Goal: Transaction & Acquisition: Purchase product/service

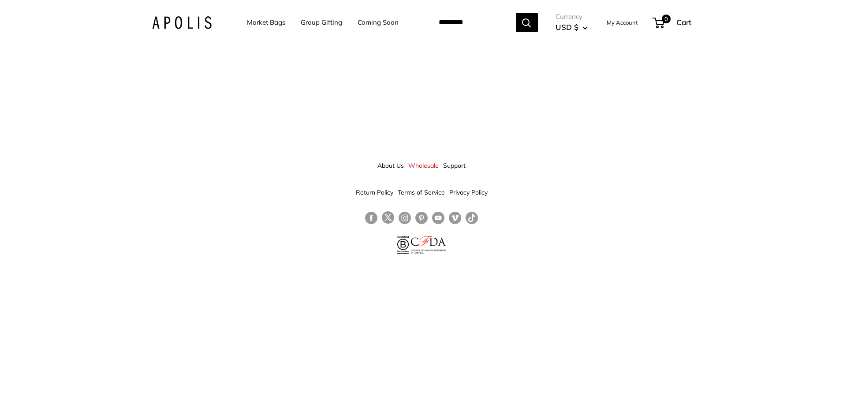
click at [247, 19] on link "Market Bags" at bounding box center [266, 22] width 38 height 12
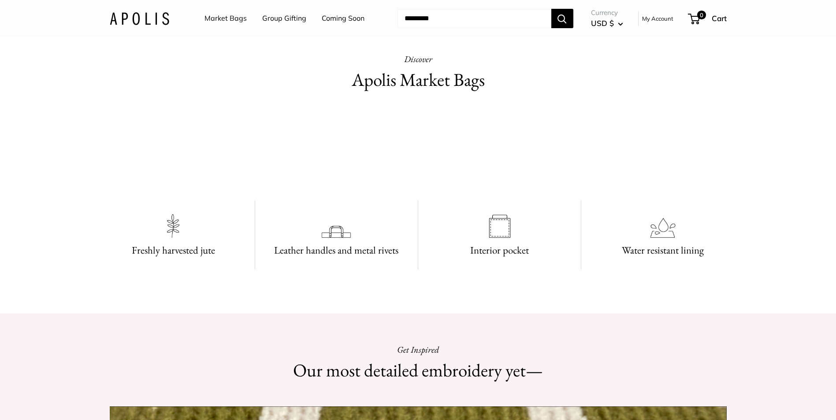
scroll to position [441, 0]
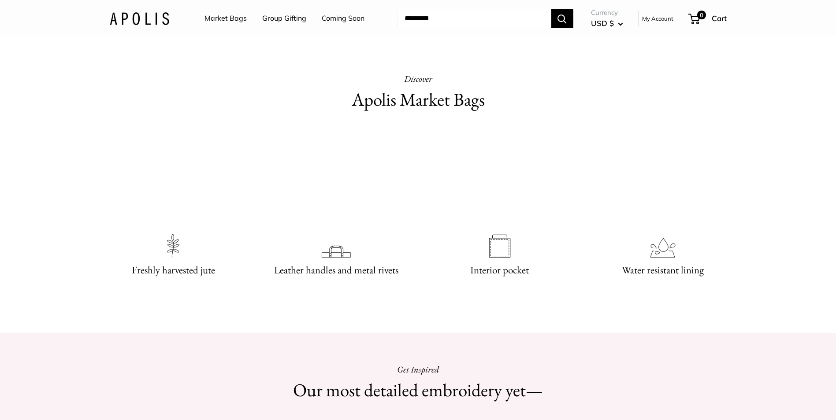
click at [340, 264] on h3 "Leather handles and metal rivets" at bounding box center [336, 270] width 141 height 17
click at [340, 253] on img at bounding box center [336, 246] width 31 height 31
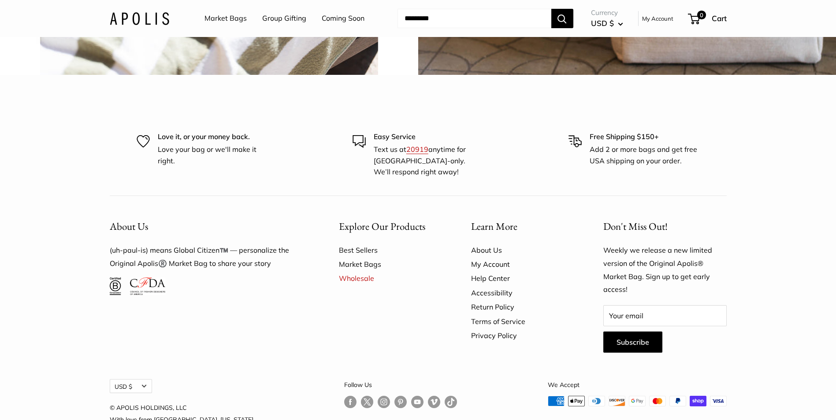
scroll to position [2336, 0]
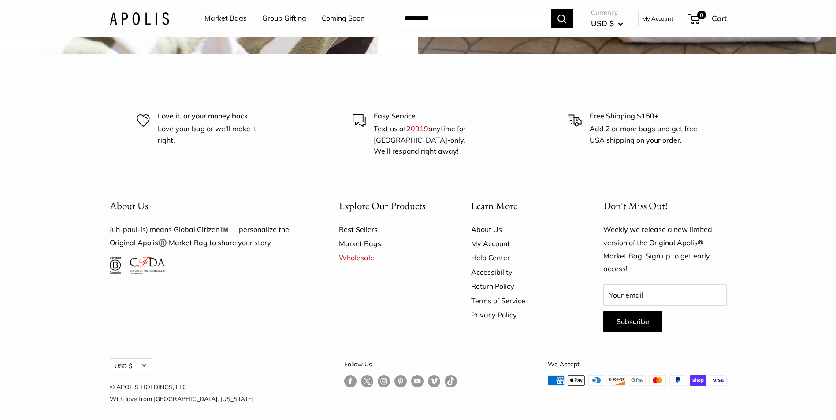
click at [369, 243] on link "Market Bags" at bounding box center [389, 244] width 101 height 14
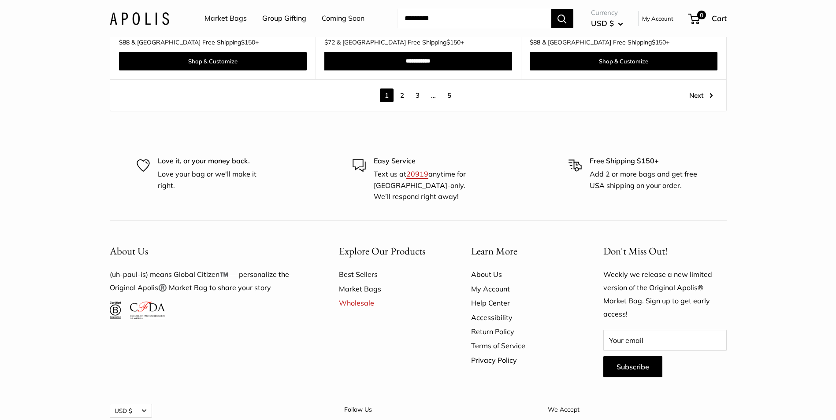
scroll to position [5123, 0]
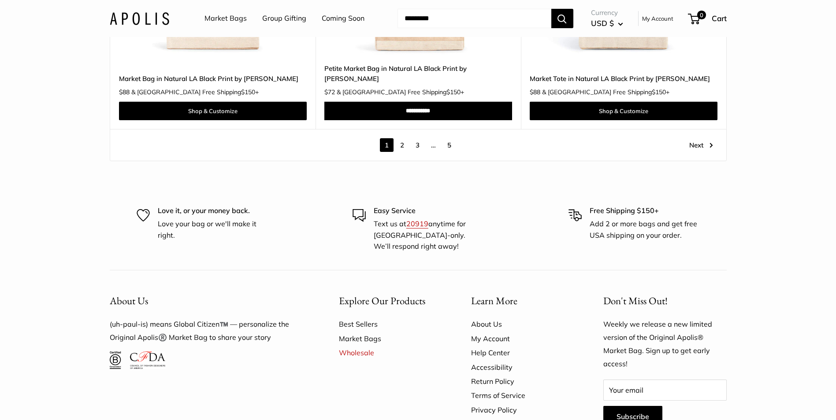
click at [401, 138] on link "2" at bounding box center [402, 145] width 14 height 14
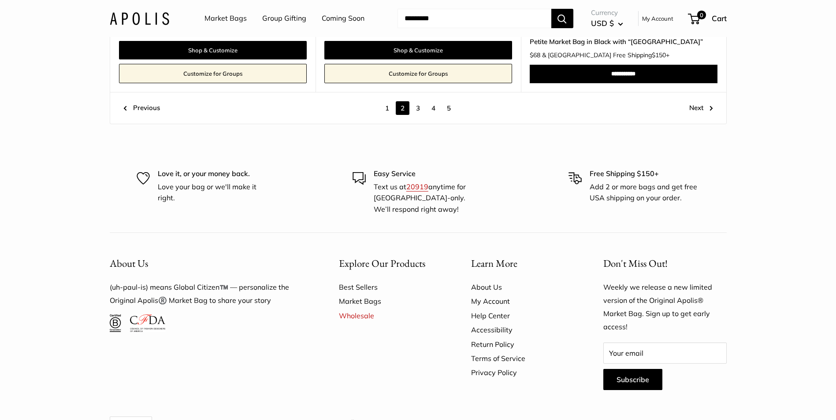
scroll to position [4960, 0]
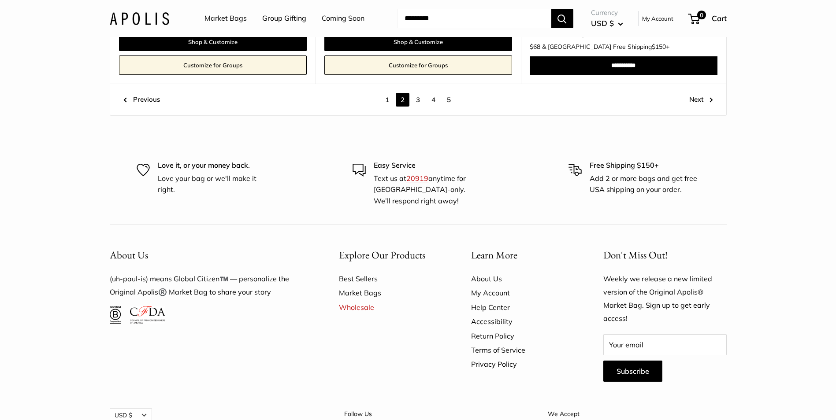
click at [420, 98] on link "3" at bounding box center [418, 100] width 14 height 14
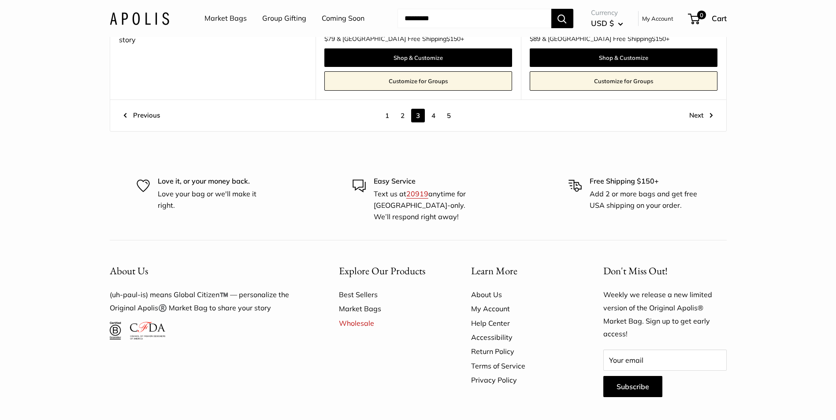
scroll to position [5048, 0]
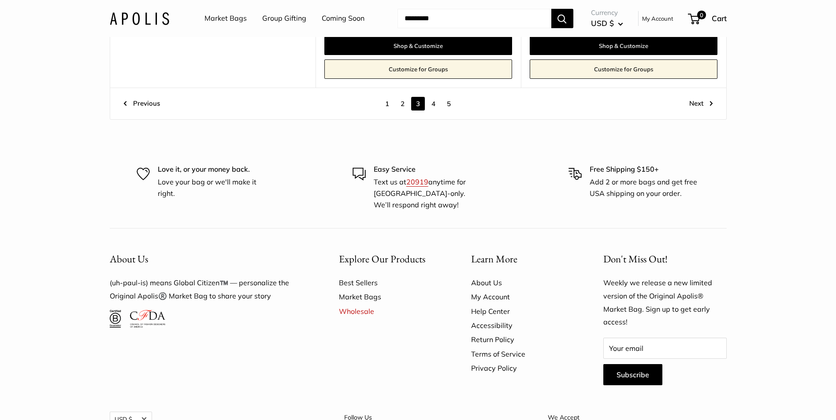
click at [361, 283] on link "Best Sellers" at bounding box center [389, 283] width 101 height 14
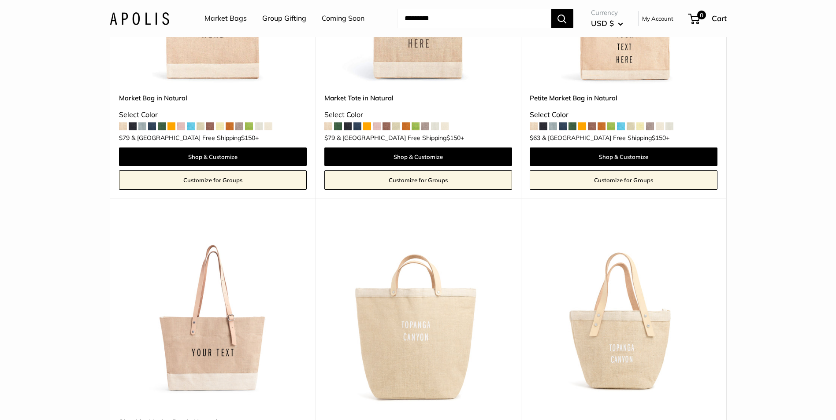
scroll to position [264, 0]
click at [0, 0] on img at bounding box center [0, 0] width 0 height 0
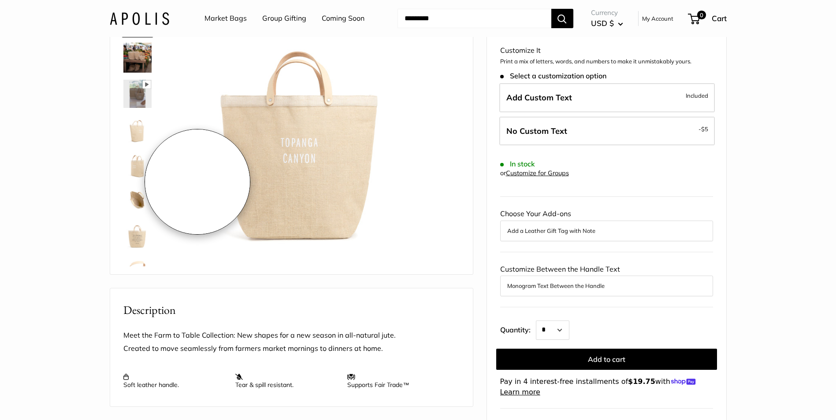
scroll to position [88, 0]
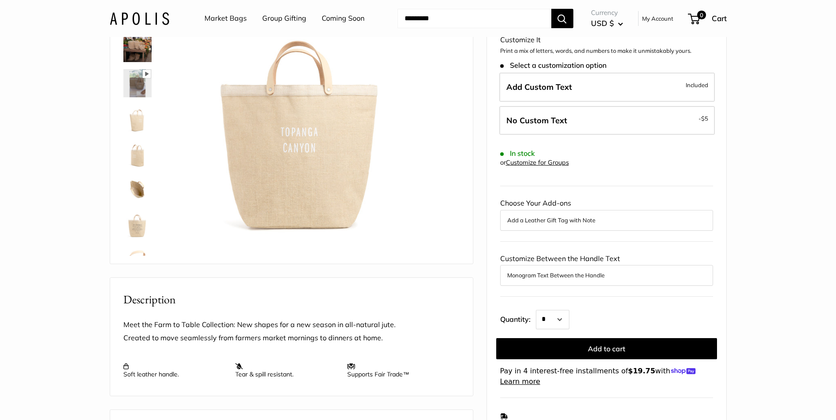
click at [139, 253] on img at bounding box center [137, 260] width 28 height 28
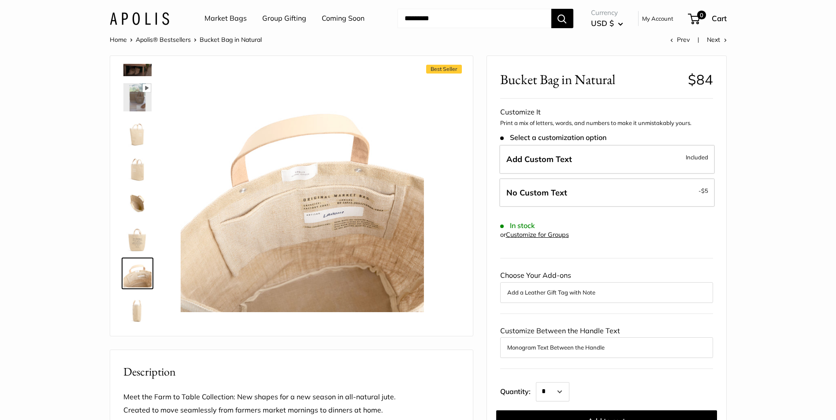
scroll to position [0, 0]
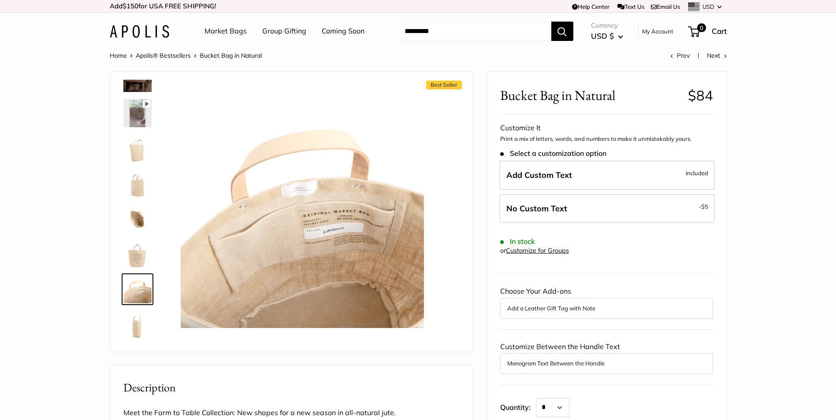
click at [162, 55] on link "Apolis® Bestsellers" at bounding box center [163, 56] width 55 height 8
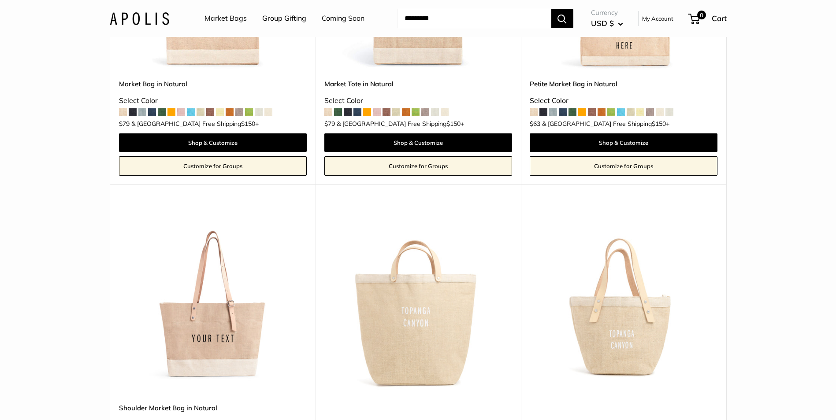
scroll to position [397, 0]
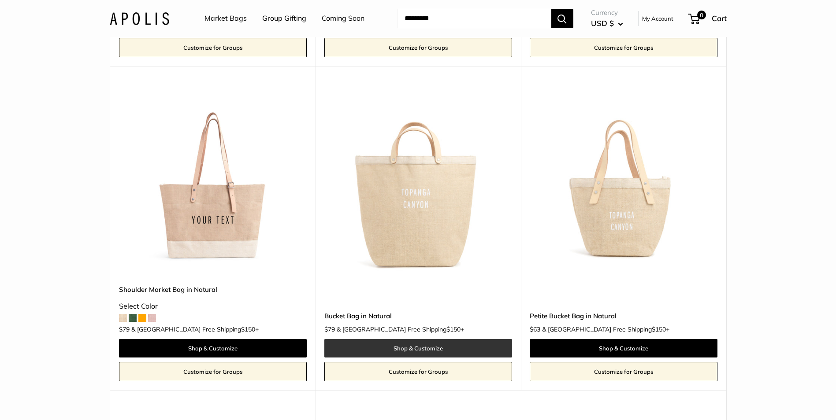
click at [426, 351] on link "Shop & Customize" at bounding box center [418, 348] width 188 height 19
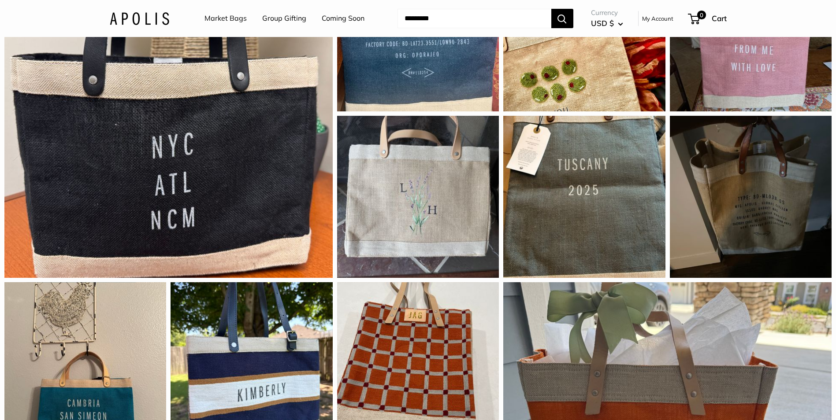
scroll to position [793, 0]
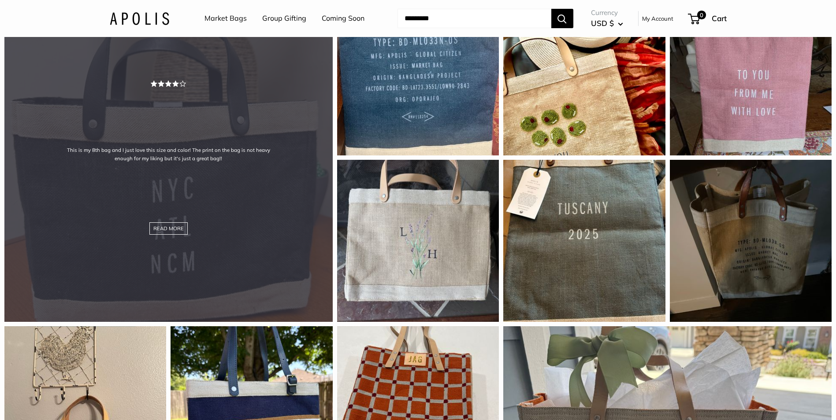
click at [252, 241] on div "This is my 8th bag and I just love this size and color! The print on the bag is…" at bounding box center [168, 158] width 328 height 328
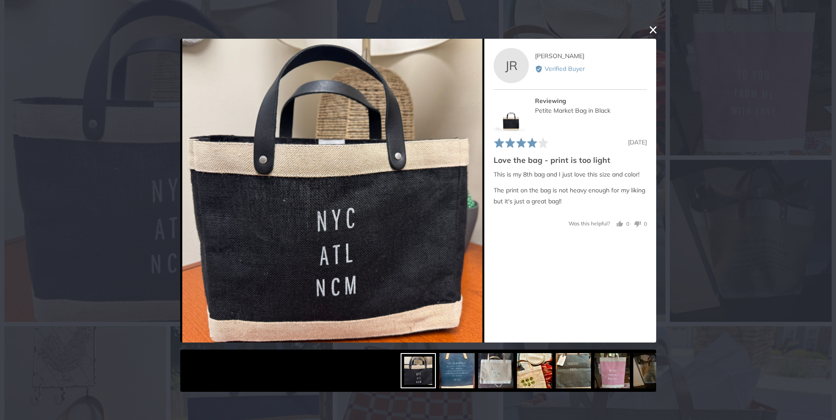
click at [649, 26] on button "close this modal window" at bounding box center [653, 30] width 11 height 11
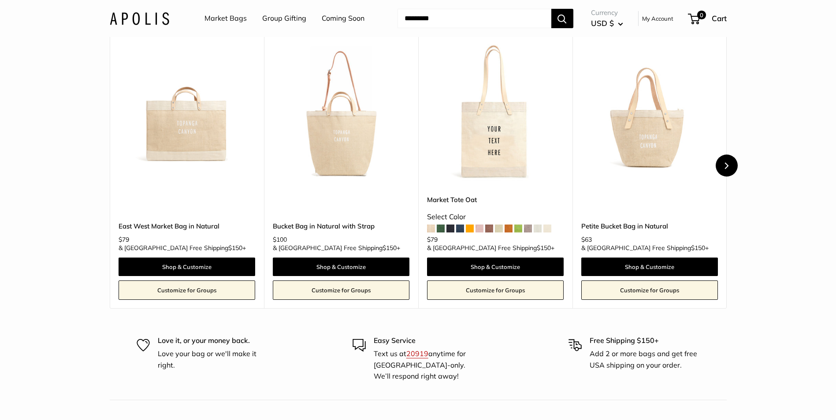
scroll to position [1537, 0]
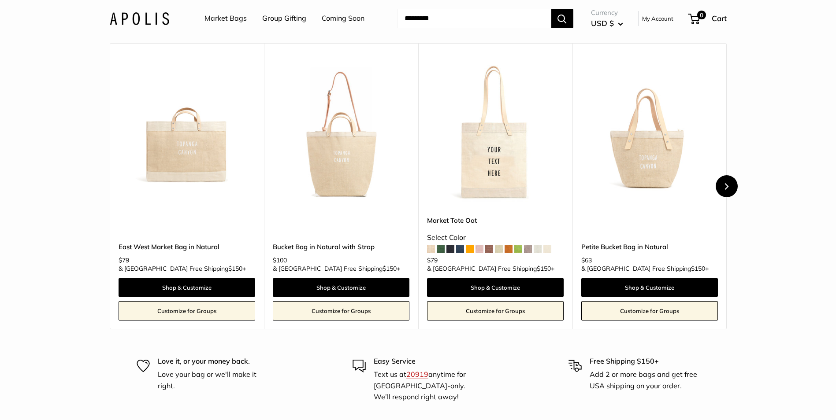
click at [725, 151] on div "Upgrade: Next Day Fulfillment Customizable Text Sturdy & Spill Resistant Best S…" at bounding box center [418, 186] width 617 height 286
click at [726, 195] on button "Next" at bounding box center [727, 186] width 22 height 22
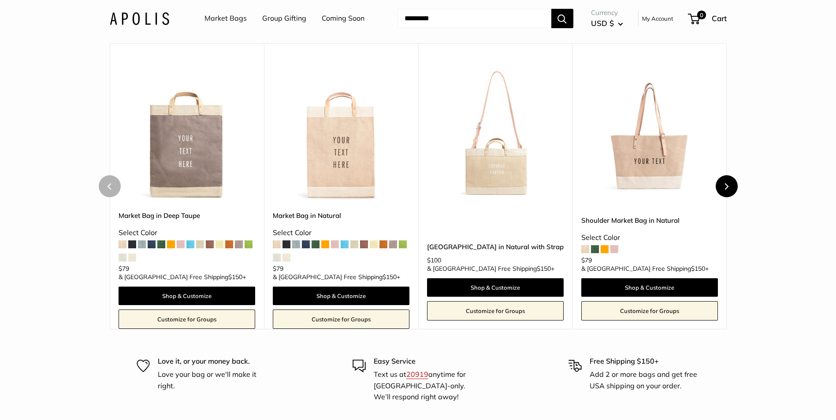
click at [726, 195] on button "Next" at bounding box center [727, 186] width 22 height 22
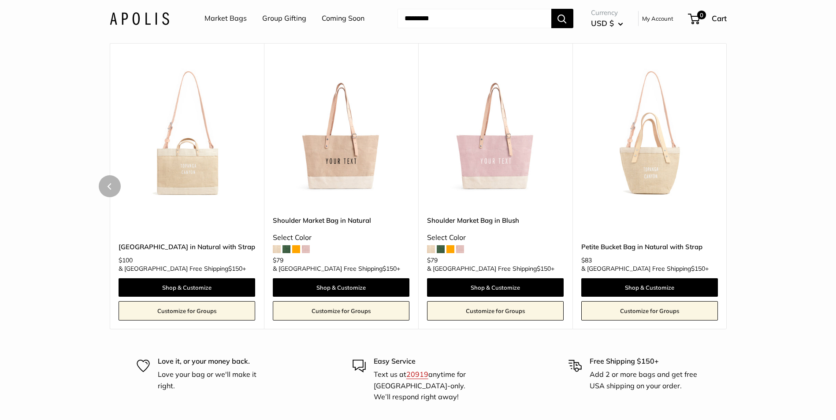
click at [726, 195] on div "Upgrade: Next Day Fulfillment Customizable Text Detachable Strap Sturdy & Spill…" at bounding box center [650, 186] width 154 height 286
click at [96, 194] on div "You May Also Like Upgrade: Next Day Fulfillment Customizable Text Sturdy & Spil…" at bounding box center [418, 173] width 652 height 312
click at [109, 191] on button "Previous" at bounding box center [110, 186] width 22 height 22
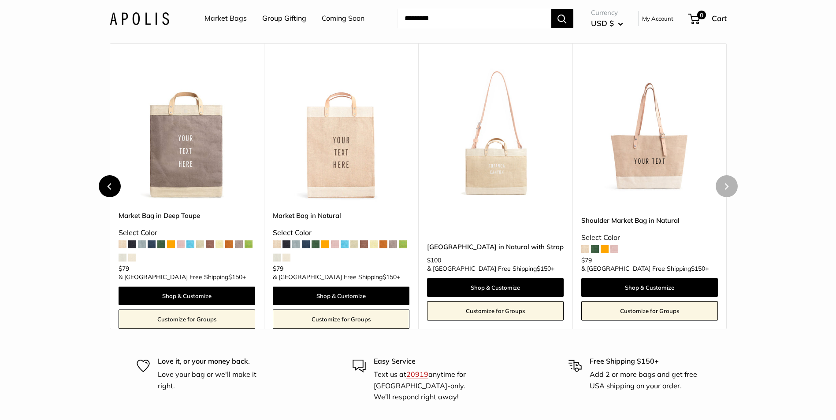
click at [111, 188] on button "Previous" at bounding box center [110, 186] width 22 height 22
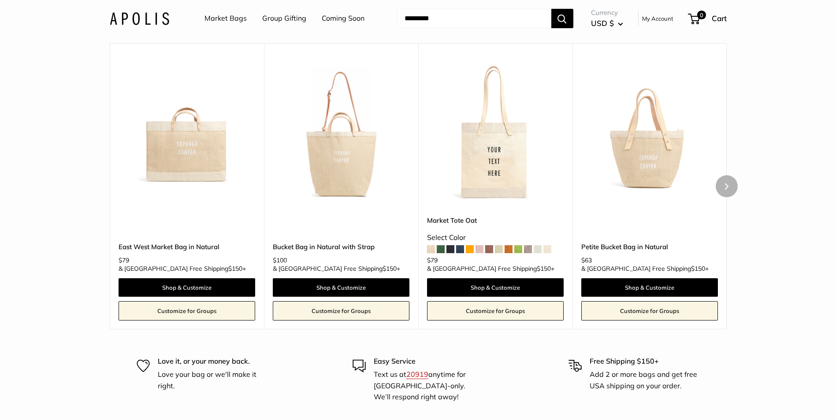
click at [0, 0] on img at bounding box center [0, 0] width 0 height 0
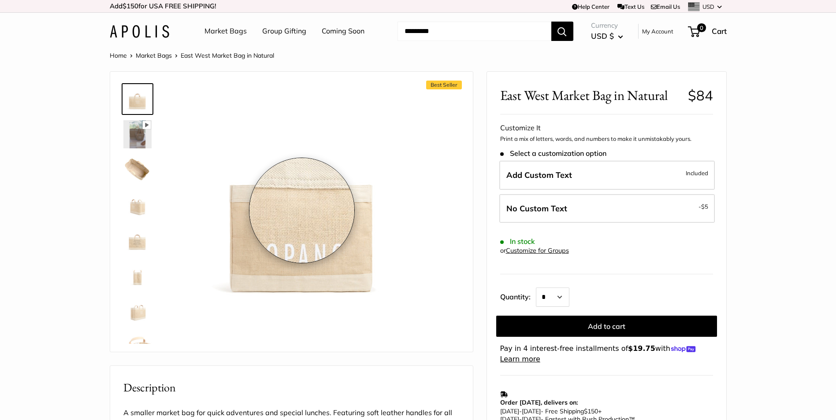
click at [302, 211] on img at bounding box center [302, 206] width 243 height 243
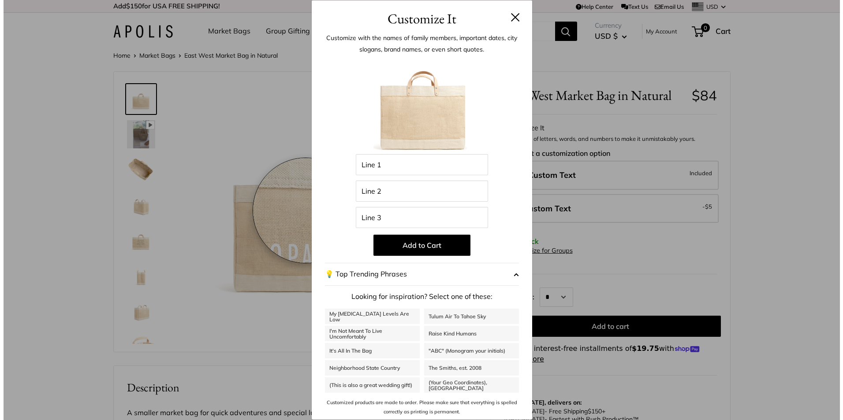
scroll to position [87, 0]
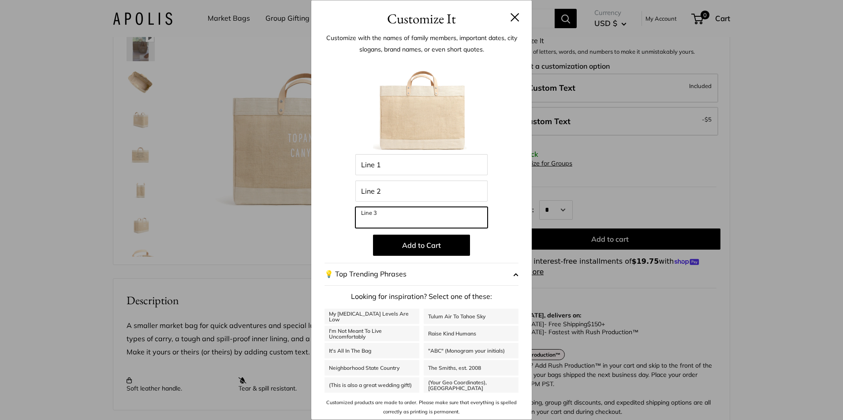
click at [376, 216] on input "Line 3" at bounding box center [421, 217] width 132 height 21
